Goal: Find specific page/section: Find specific page/section

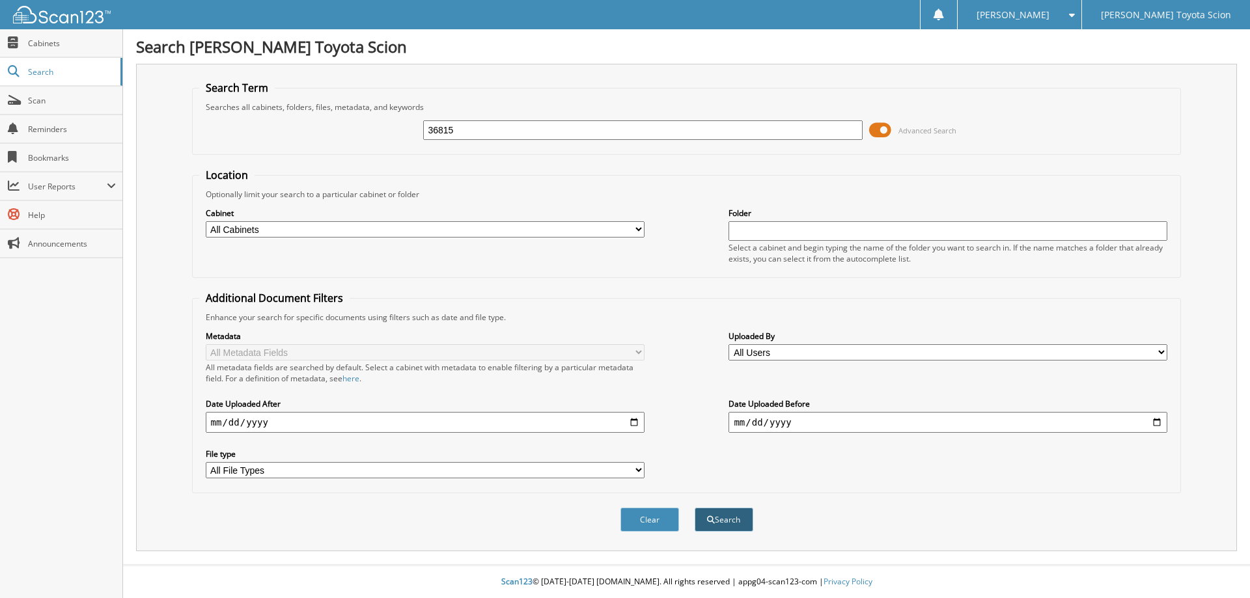
type input "36815"
click at [706, 514] on button "Search" at bounding box center [724, 520] width 59 height 24
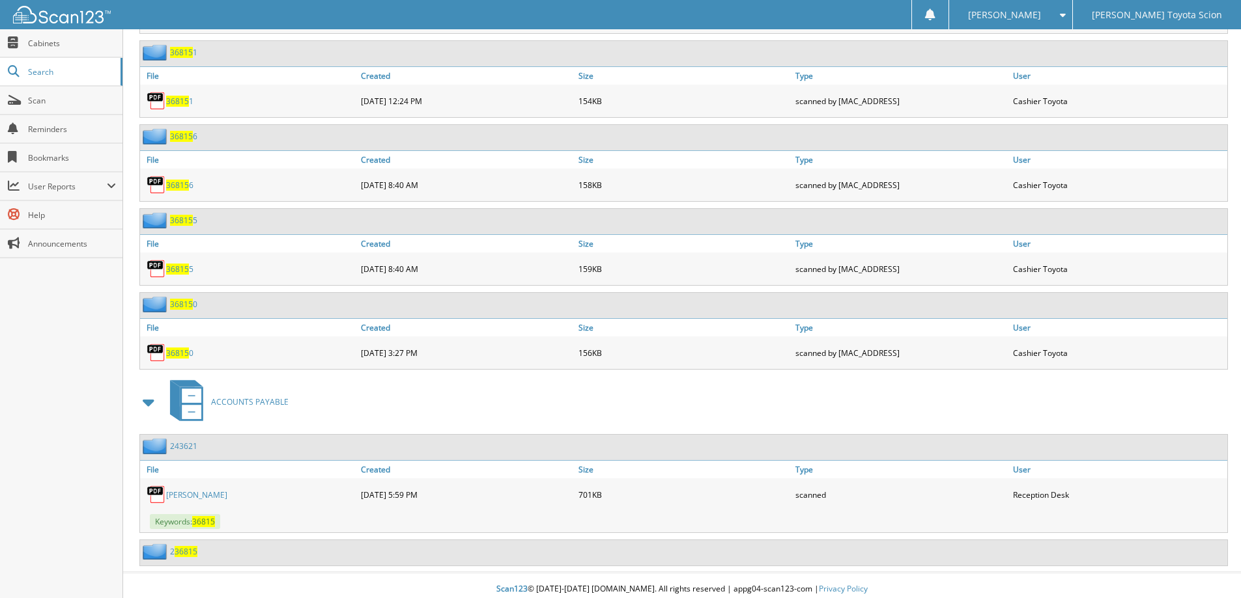
scroll to position [2368, 0]
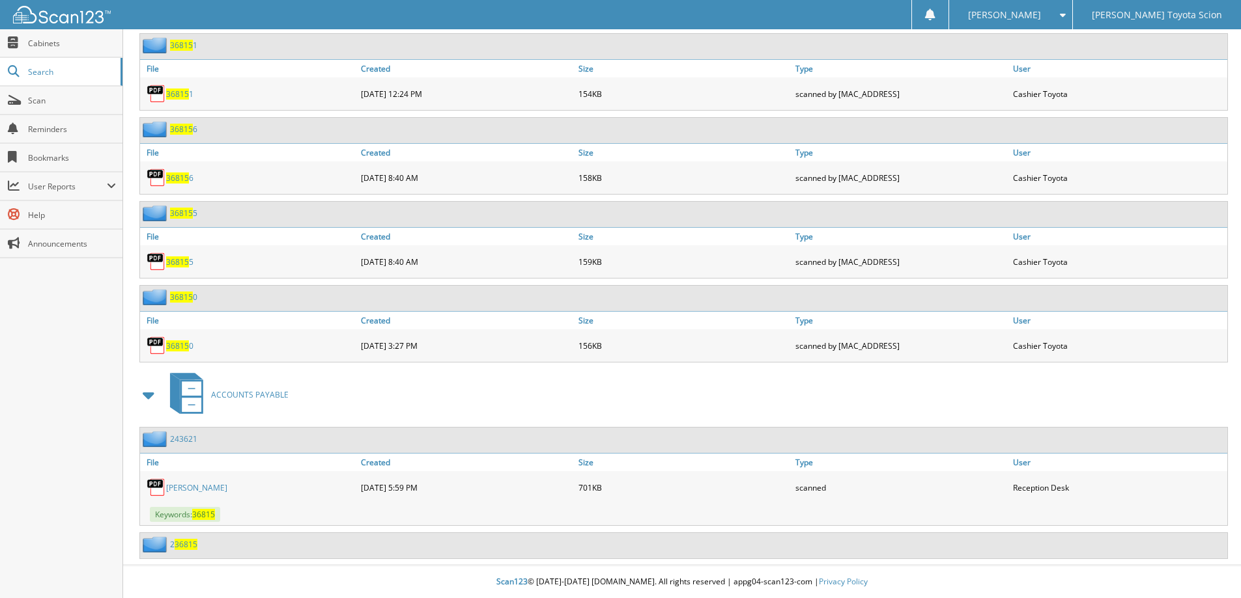
click at [184, 488] on link "[PERSON_NAME]" at bounding box center [196, 488] width 61 height 11
click at [192, 486] on link "[PERSON_NAME]" at bounding box center [196, 488] width 61 height 11
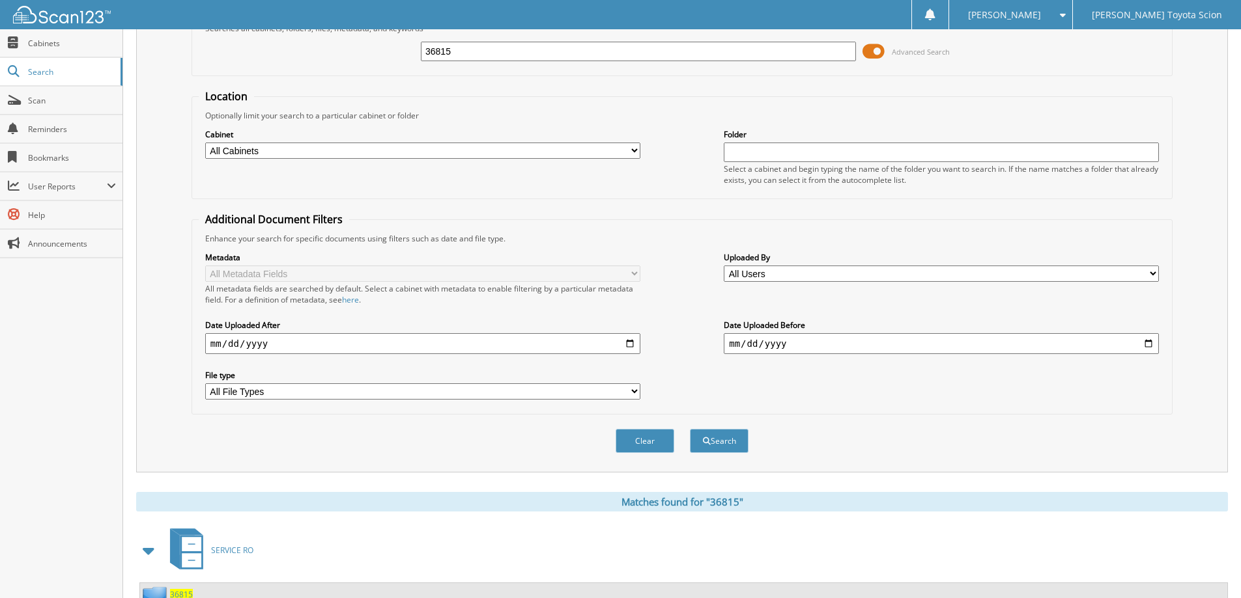
scroll to position [0, 0]
